Goal: Information Seeking & Learning: Check status

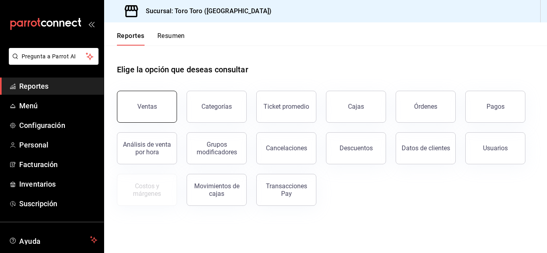
click at [163, 94] on button "Ventas" at bounding box center [147, 107] width 60 height 32
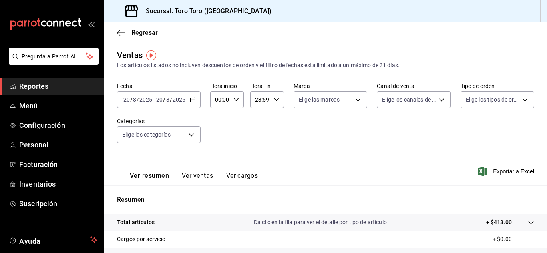
click at [197, 106] on div "2025-08-20 20 / 8 / 2025 - 2025-08-20 20 / 8 / 2025" at bounding box center [159, 99] width 84 height 17
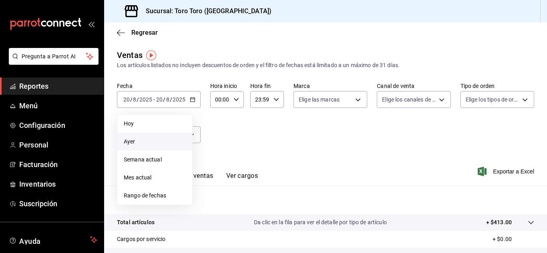
click at [155, 141] on span "Ayer" at bounding box center [155, 142] width 62 height 8
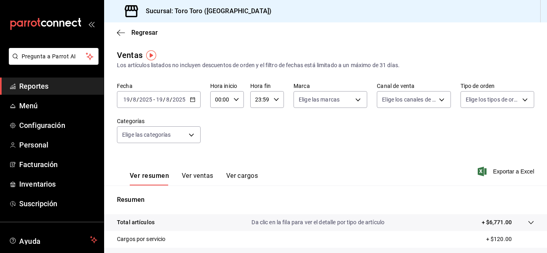
click at [190, 102] on icon "button" at bounding box center [193, 100] width 6 height 6
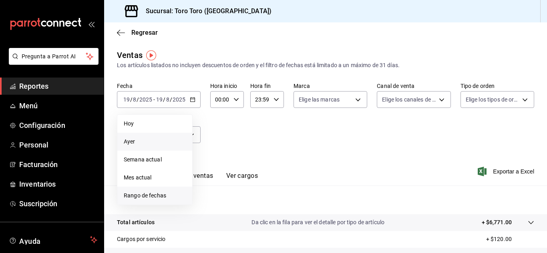
click at [151, 198] on span "Rango de fechas" at bounding box center [155, 196] width 62 height 8
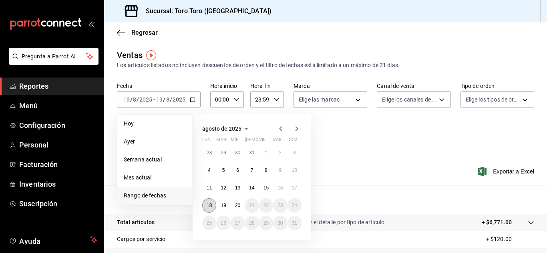
click at [211, 207] on abbr "18" at bounding box center [209, 206] width 5 height 6
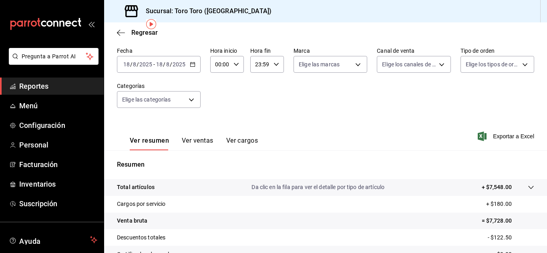
scroll to position [40, 0]
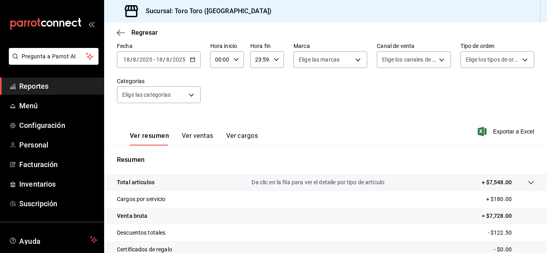
click at [193, 138] on button "Ver ventas" at bounding box center [198, 139] width 32 height 14
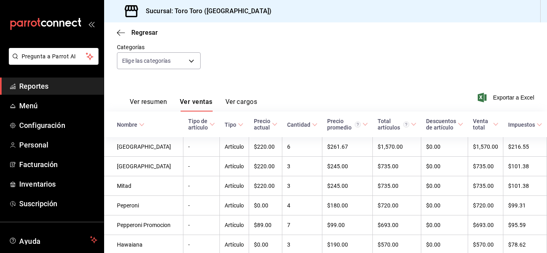
scroll to position [120, 0]
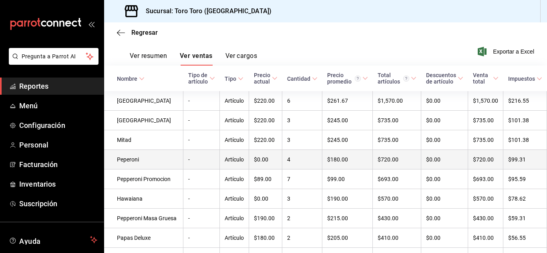
click at [282, 161] on td "4" at bounding box center [302, 160] width 40 height 20
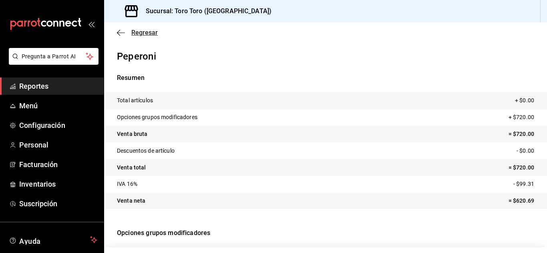
click at [146, 30] on span "Regresar" at bounding box center [144, 33] width 26 height 8
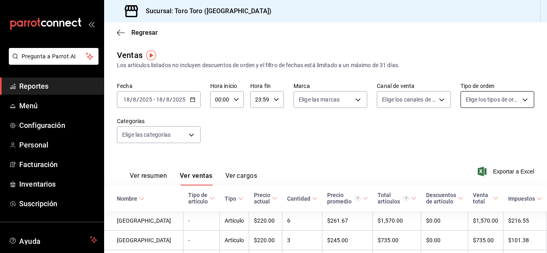
click at [522, 107] on body "Pregunta a Parrot AI Reportes Menú Configuración Personal Facturación Inventari…" at bounding box center [273, 126] width 547 height 253
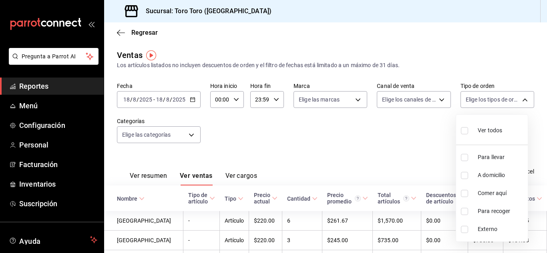
click at [465, 192] on input "checkbox" at bounding box center [464, 193] width 7 height 7
checkbox input "true"
type input "6c9ac38a-6f7a-4fff-bdb9-60f172351bd2"
click at [462, 199] on li "Comer aquí" at bounding box center [492, 194] width 72 height 18
checkbox input "false"
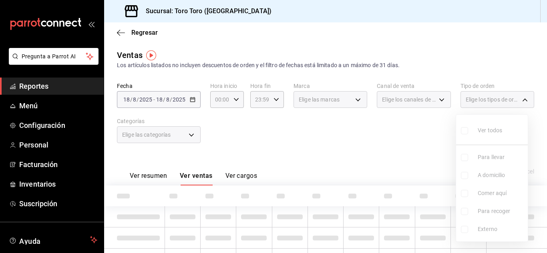
click at [397, 162] on div at bounding box center [273, 126] width 547 height 253
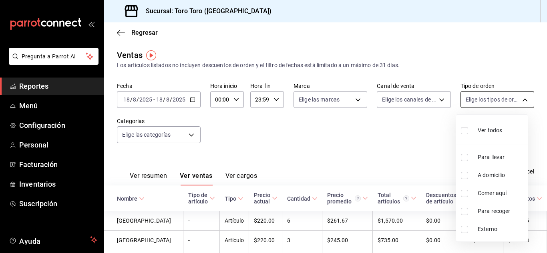
click at [484, 108] on body "Pregunta a Parrot AI Reportes Menú Configuración Personal Facturación Inventari…" at bounding box center [273, 126] width 547 height 253
click at [463, 193] on input "checkbox" at bounding box center [464, 193] width 7 height 7
checkbox input "true"
type input "6c9ac38a-6f7a-4fff-bdb9-60f172351bd2"
click at [432, 171] on div at bounding box center [273, 126] width 547 height 253
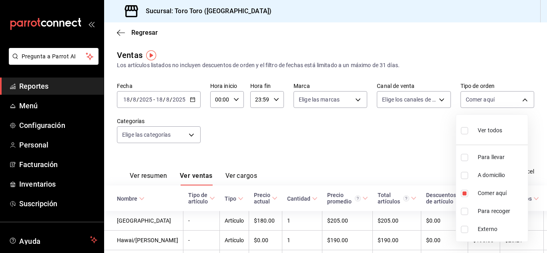
click at [517, 101] on body "Pregunta a Parrot AI Reportes Menú Configuración Personal Facturación Inventari…" at bounding box center [273, 126] width 547 height 253
click at [465, 189] on li "Comer aquí" at bounding box center [492, 194] width 72 height 18
checkbox input "false"
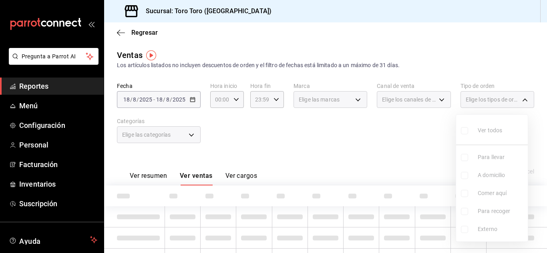
click at [377, 146] on div at bounding box center [273, 126] width 547 height 253
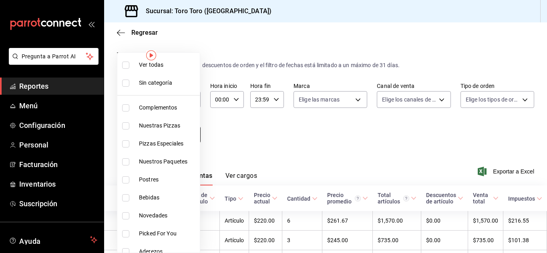
click at [183, 141] on body "Pregunta a Parrot AI Reportes Menú Configuración Personal Facturación Inventari…" at bounding box center [273, 126] width 547 height 253
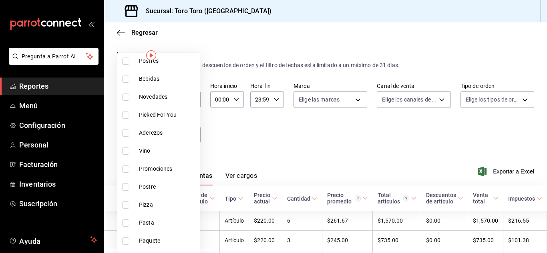
scroll to position [80, 0]
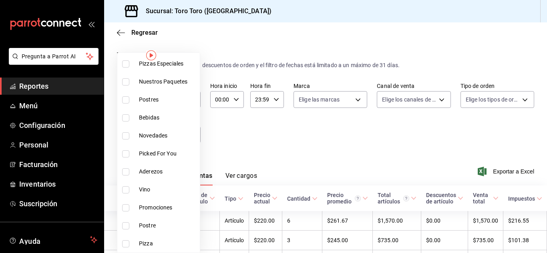
click at [126, 119] on input "checkbox" at bounding box center [125, 117] width 7 height 7
checkbox input "true"
type input "b7036455-b84b-4f87-8260-2e38ca45290f"
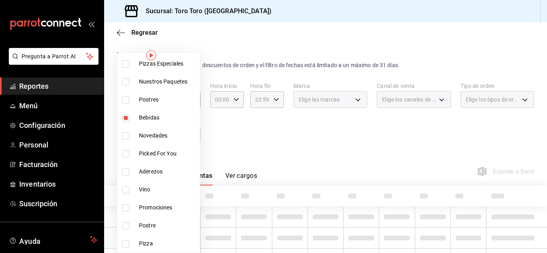
click at [231, 115] on div at bounding box center [273, 126] width 547 height 253
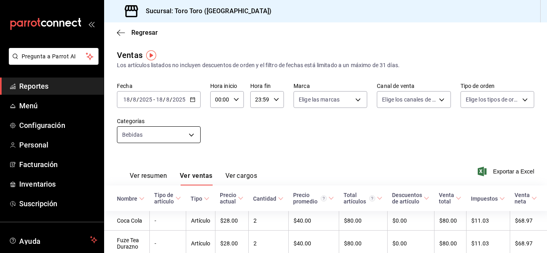
click at [165, 139] on body "Pregunta a Parrot AI Reportes Menú Configuración Personal Facturación Inventari…" at bounding box center [273, 126] width 547 height 253
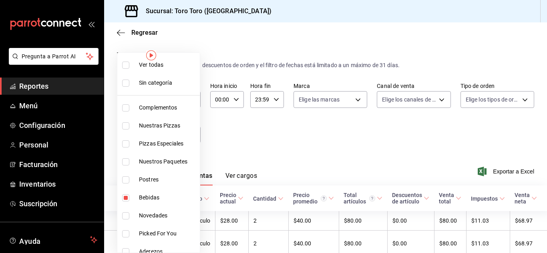
click at [124, 199] on input "checkbox" at bounding box center [125, 198] width 7 height 7
checkbox input "false"
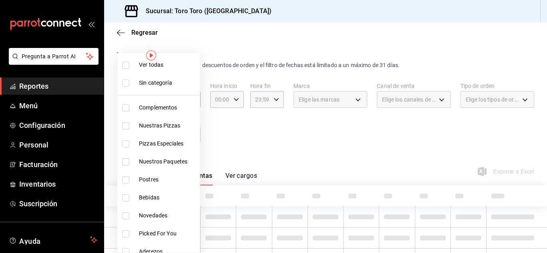
click at [245, 134] on div at bounding box center [273, 126] width 547 height 253
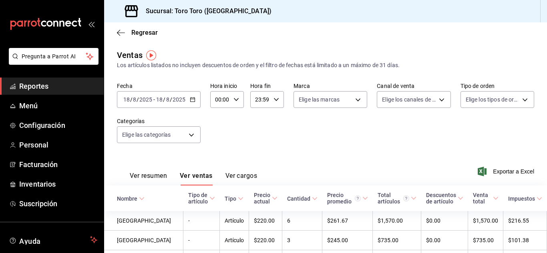
click at [197, 102] on div "[DATE] [DATE] - [DATE] [DATE]" at bounding box center [159, 99] width 84 height 17
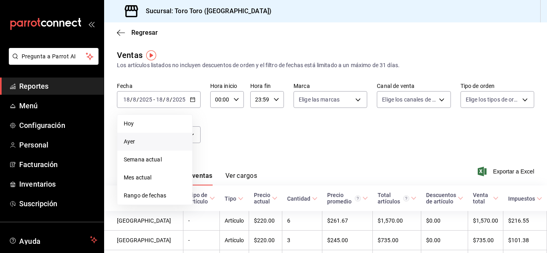
click at [159, 143] on span "Ayer" at bounding box center [155, 142] width 62 height 8
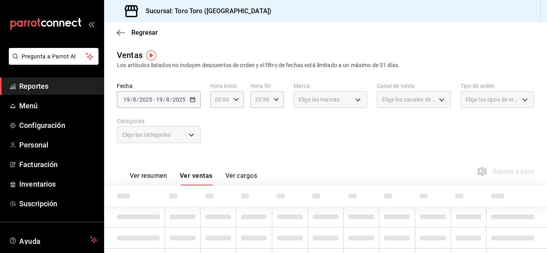
drag, startPoint x: 241, startPoint y: 130, endPoint x: 237, endPoint y: 129, distance: 4.4
click at [241, 129] on div "Fecha [DATE] [DATE] - [DATE] [DATE] Hora inicio 00:00 Hora inicio Hora fin 23:5…" at bounding box center [325, 117] width 417 height 70
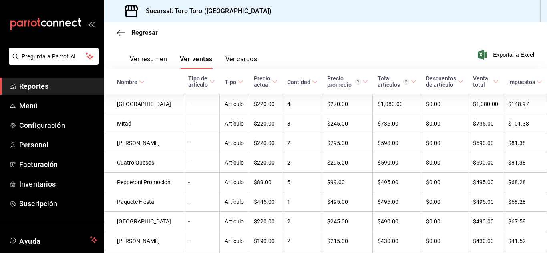
scroll to position [116, 0]
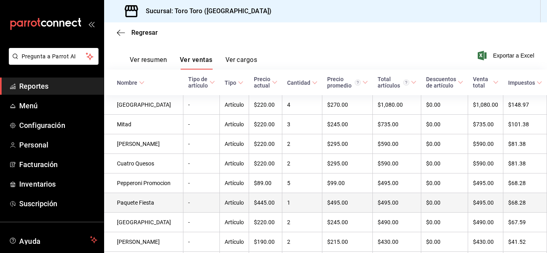
click at [249, 213] on td "$445.00" at bounding box center [265, 203] width 33 height 20
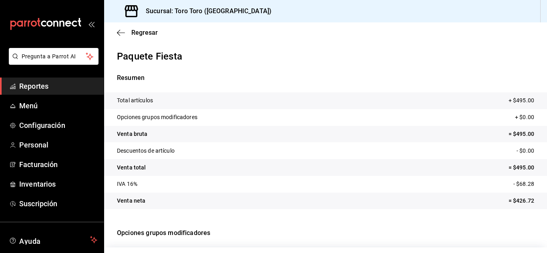
click at [150, 37] on div "Regresar" at bounding box center [325, 32] width 443 height 20
click at [149, 35] on span "Regresar" at bounding box center [144, 33] width 26 height 8
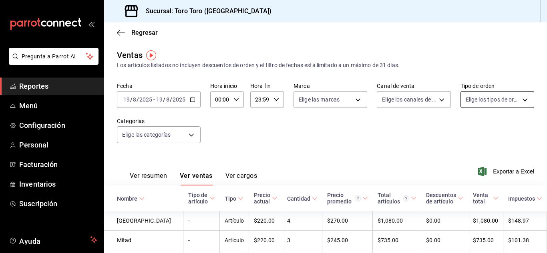
click at [522, 91] on body "Pregunta a Parrot AI Reportes Menú Configuración Personal Facturación Inventari…" at bounding box center [273, 126] width 547 height 253
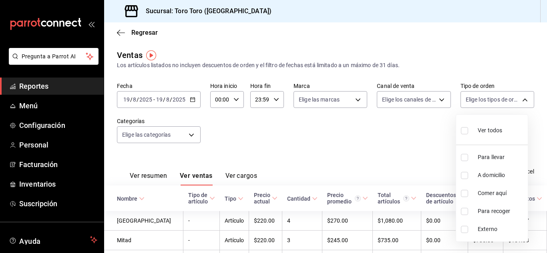
click at [465, 192] on input "checkbox" at bounding box center [464, 193] width 7 height 7
checkbox input "true"
type input "6c9ac38a-6f7a-4fff-bdb9-60f172351bd2"
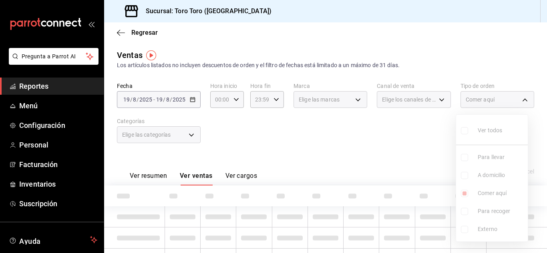
click at [400, 154] on div at bounding box center [273, 126] width 547 height 253
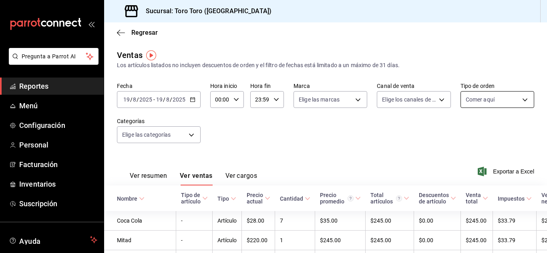
click at [508, 93] on body "Pregunta a Parrot AI Reportes Menú Configuración Personal Facturación Inventari…" at bounding box center [273, 126] width 547 height 253
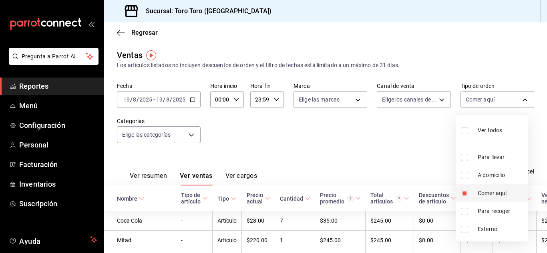
drag, startPoint x: 458, startPoint y: 196, endPoint x: 457, endPoint y: 191, distance: 5.3
click at [458, 195] on li "Comer aquí" at bounding box center [492, 194] width 72 height 18
checkbox input "false"
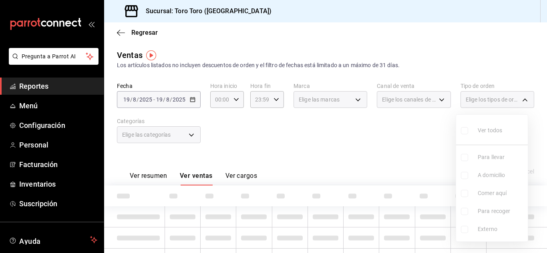
click at [386, 144] on div at bounding box center [273, 126] width 547 height 253
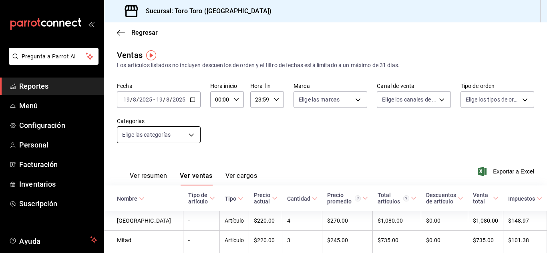
click at [197, 136] on body "Pregunta a Parrot AI Reportes Menú Configuración Personal Facturación Inventari…" at bounding box center [273, 126] width 547 height 253
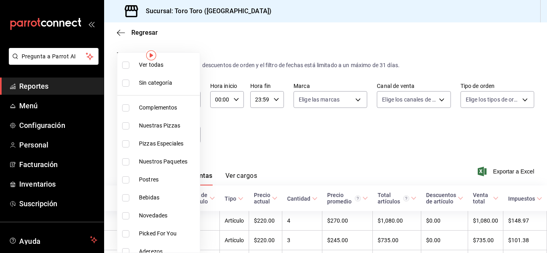
click at [124, 201] on input "checkbox" at bounding box center [125, 198] width 7 height 7
checkbox input "true"
type input "b7036455-b84b-4f87-8260-2e38ca45290f"
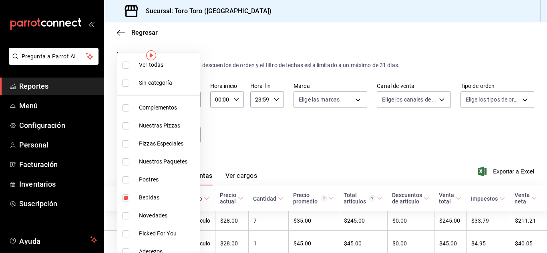
click at [267, 146] on div at bounding box center [273, 126] width 547 height 253
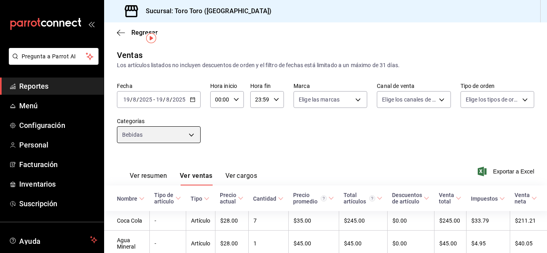
scroll to position [40, 0]
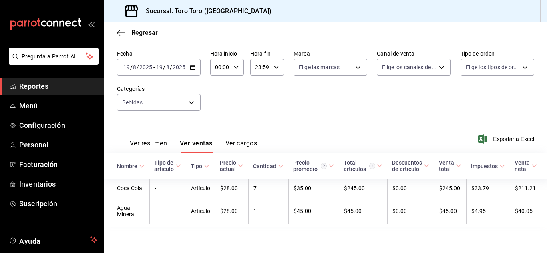
click at [54, 20] on icon "mailbox folders" at bounding box center [46, 24] width 72 height 12
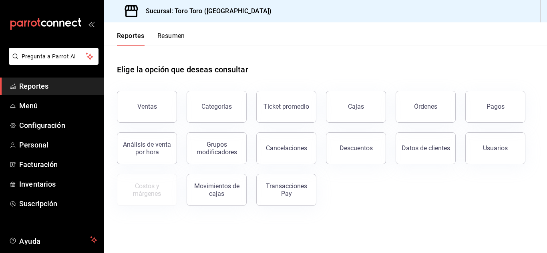
click at [169, 42] on button "Resumen" at bounding box center [171, 39] width 28 height 14
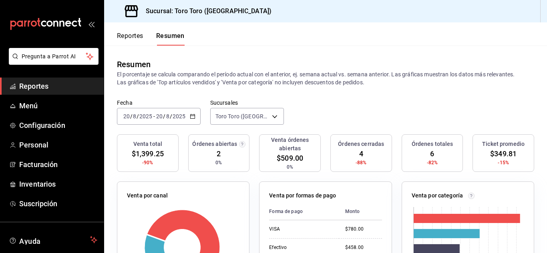
click at [136, 44] on button "Reportes" at bounding box center [130, 39] width 26 height 14
